Goal: Task Accomplishment & Management: Manage account settings

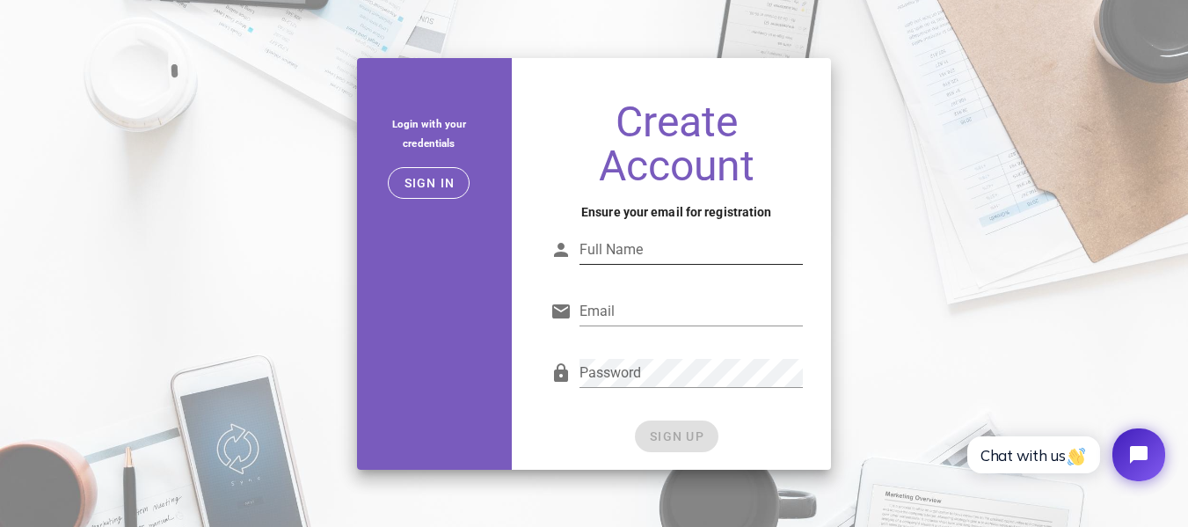
click at [641, 247] on input "Full Name" at bounding box center [690, 250] width 223 height 28
type input "Star App Lbas"
click at [652, 304] on input "Email" at bounding box center [690, 311] width 223 height 28
type input "starapplabs@gmail.com"
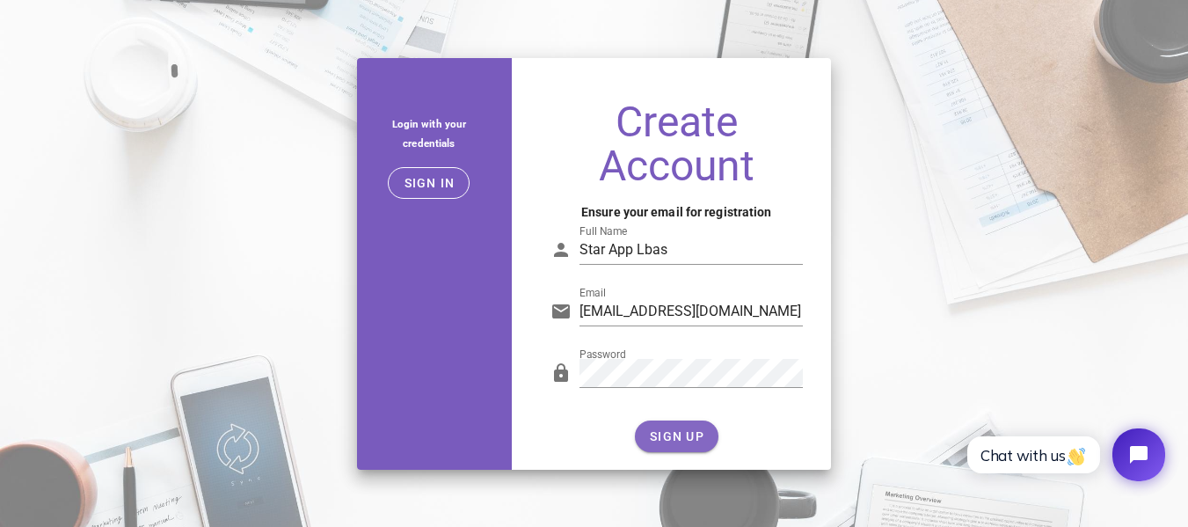
click at [689, 430] on span "SIGN UP" at bounding box center [676, 436] width 55 height 14
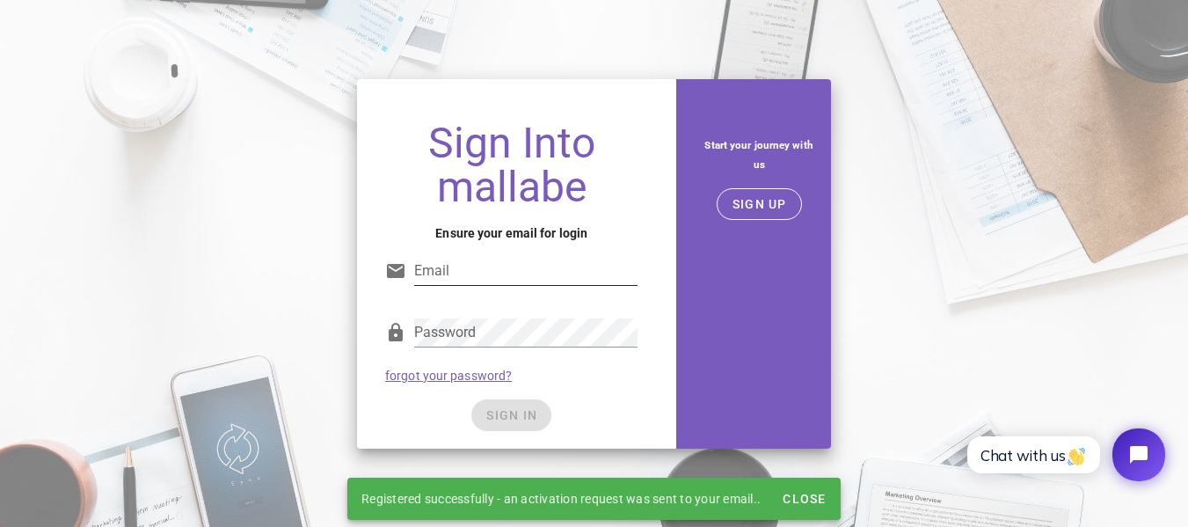
click at [462, 266] on input "Email" at bounding box center [525, 271] width 223 height 28
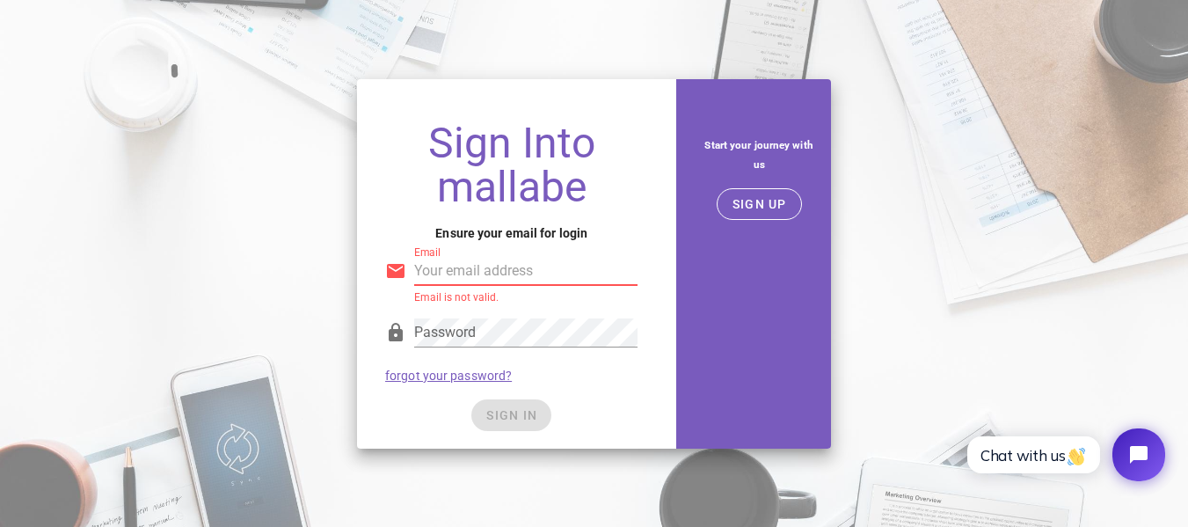
type input "starapplabs@gmail.com"
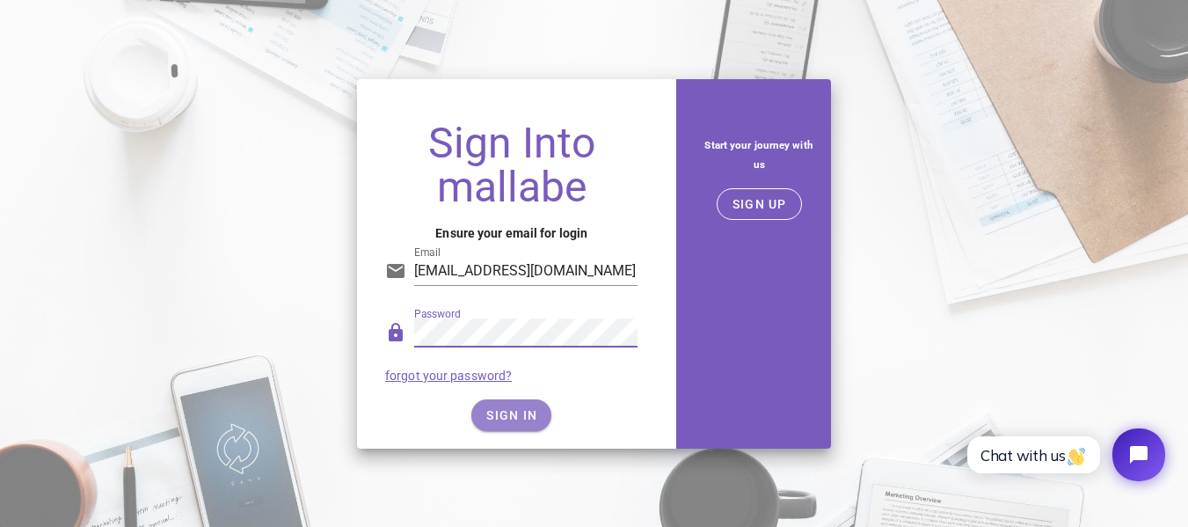
click at [526, 415] on span "SIGN IN" at bounding box center [511, 415] width 52 height 14
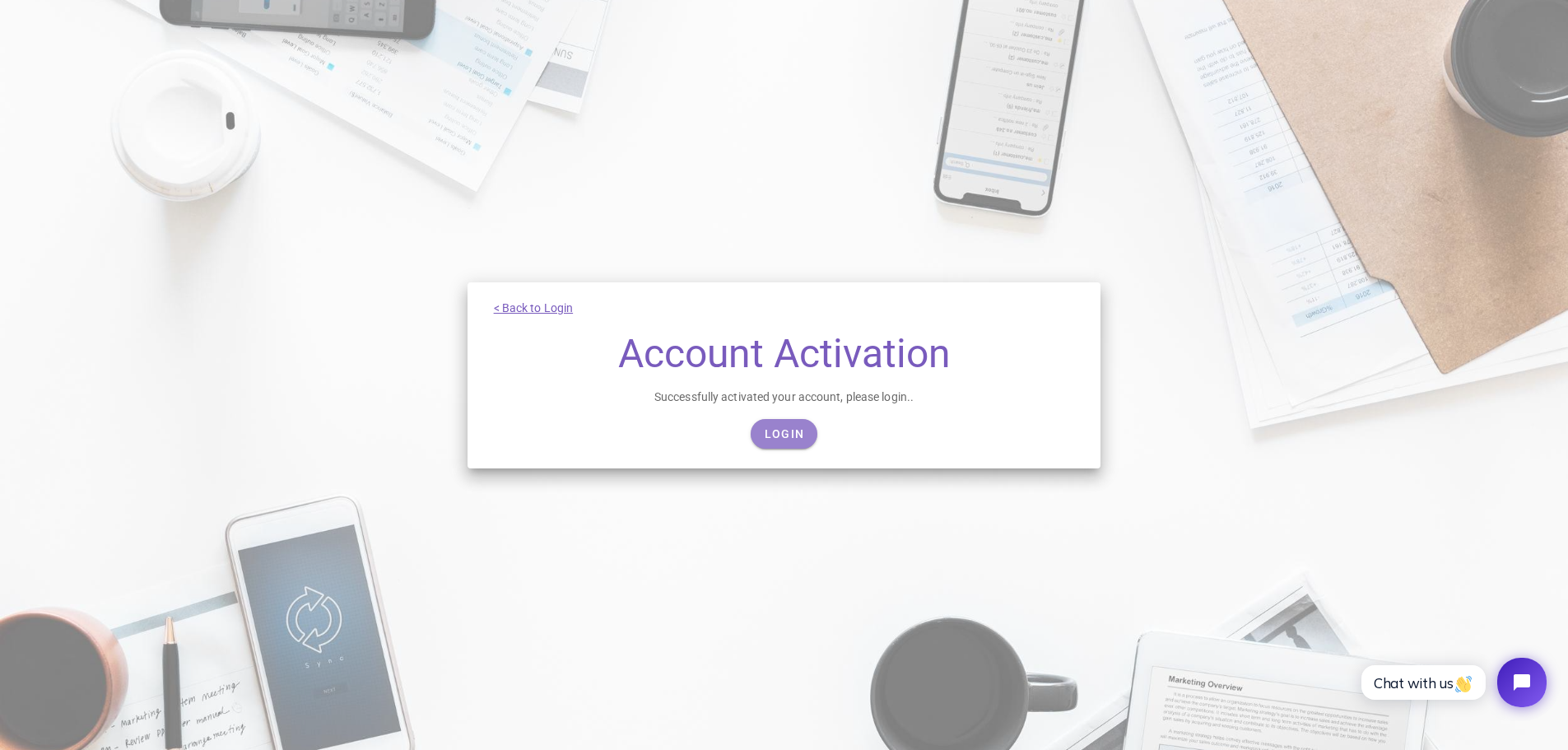
click at [786, 439] on span "Login" at bounding box center [784, 434] width 40 height 13
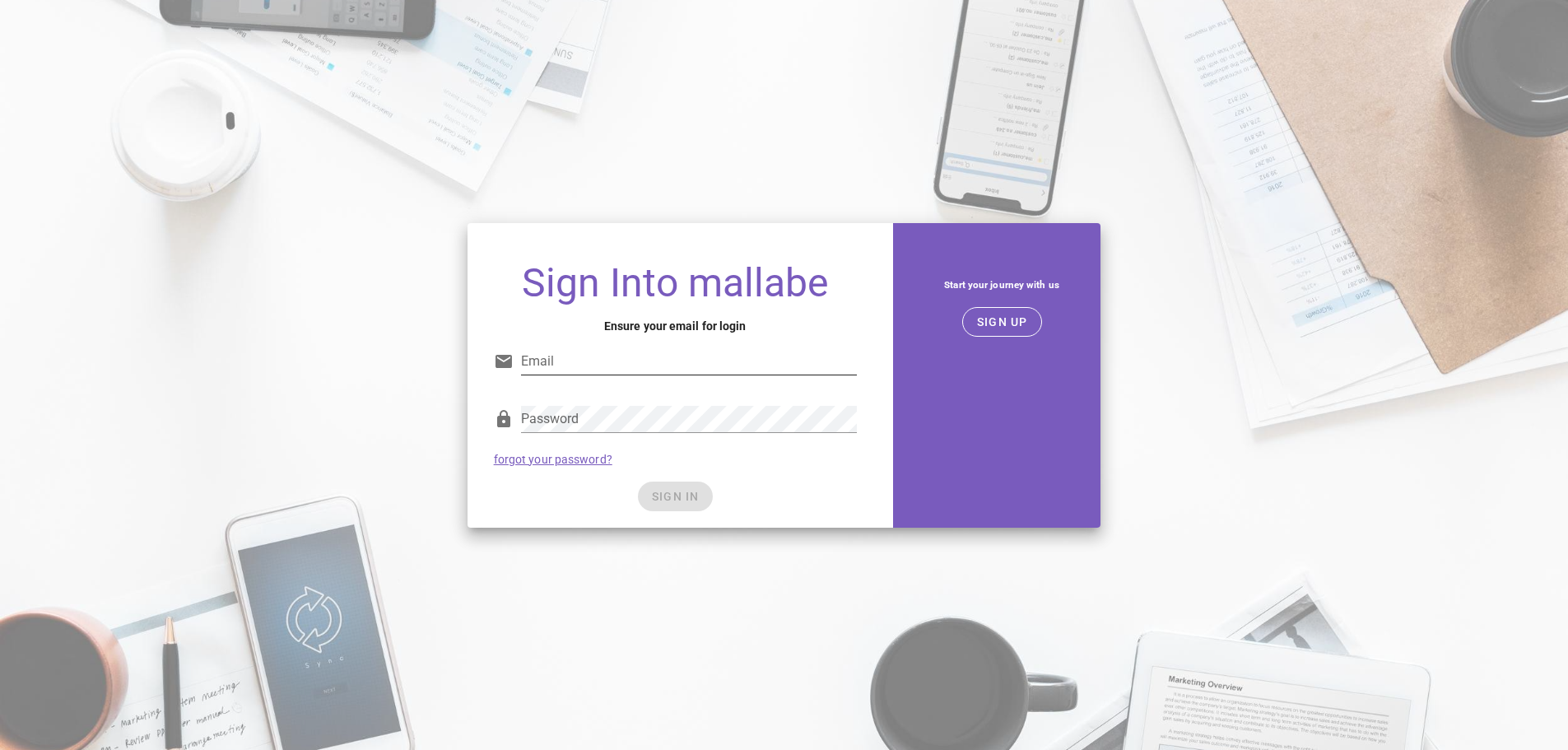
click at [555, 362] on input "Email" at bounding box center [688, 361] width 336 height 26
type input "starapplabs@gmail.com"
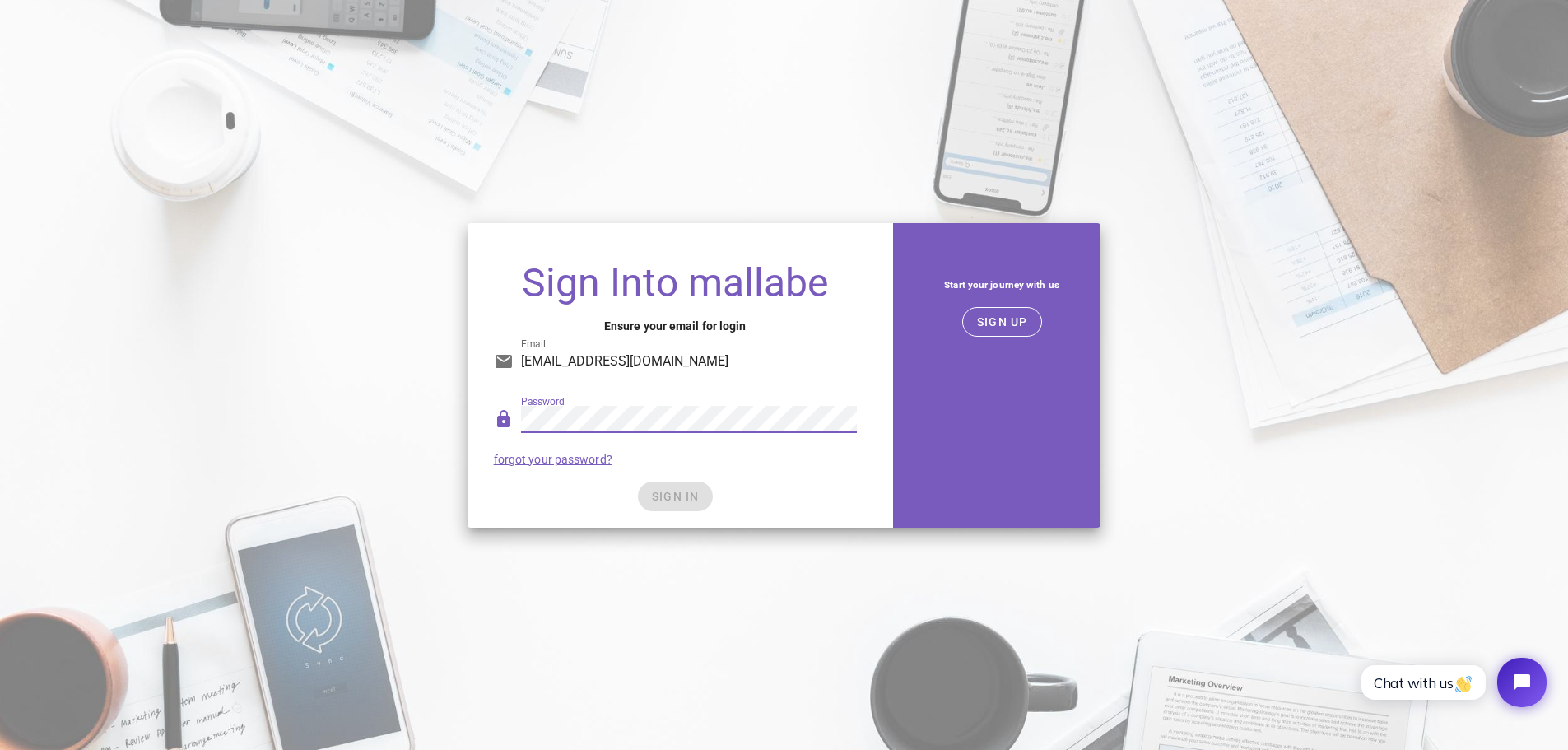
click at [784, 481] on div "SIGN IN" at bounding box center [675, 496] width 363 height 30
click at [691, 498] on span "SIGN IN" at bounding box center [675, 496] width 49 height 13
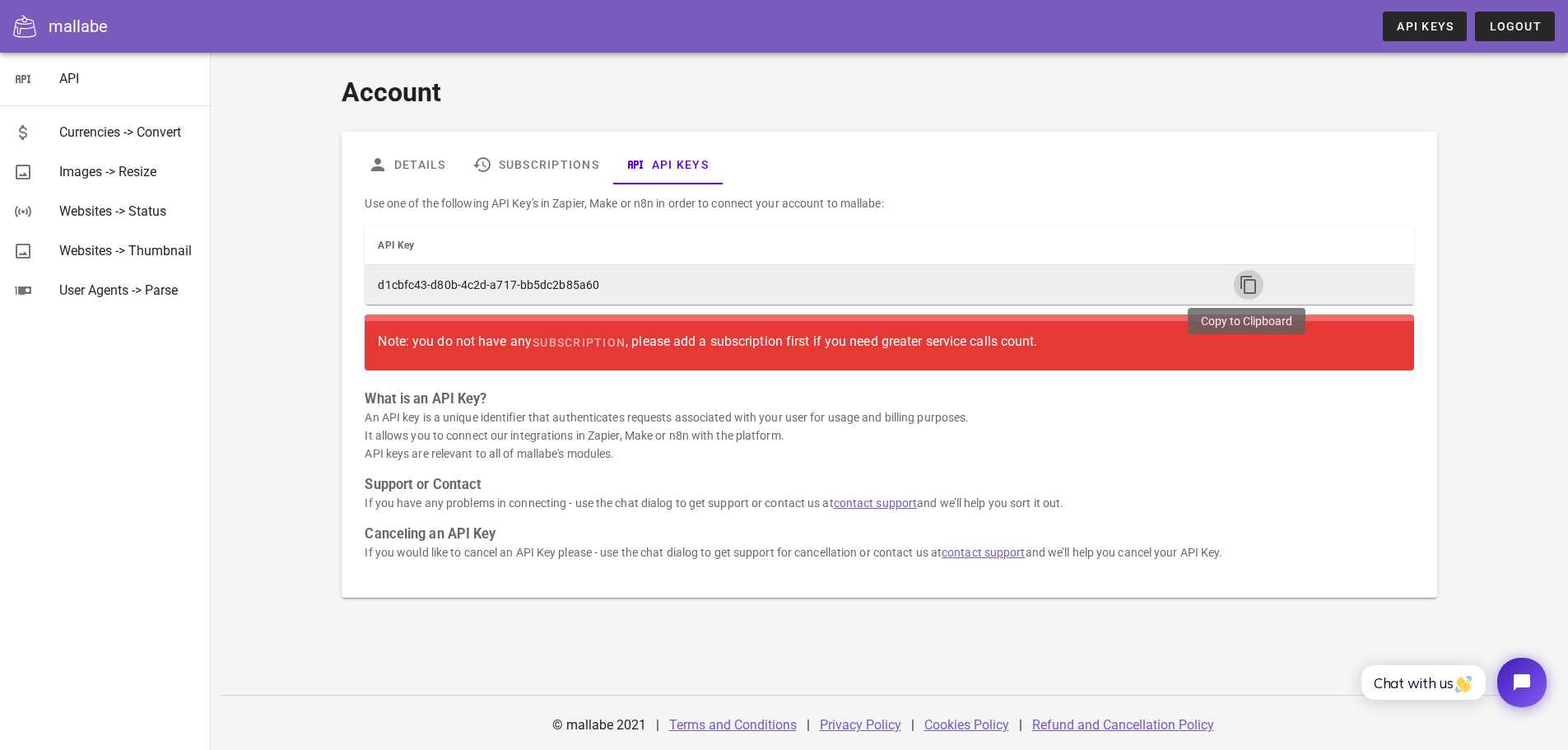
click at [1241, 283] on icon "button" at bounding box center [1248, 285] width 20 height 20
